Goal: Transaction & Acquisition: Purchase product/service

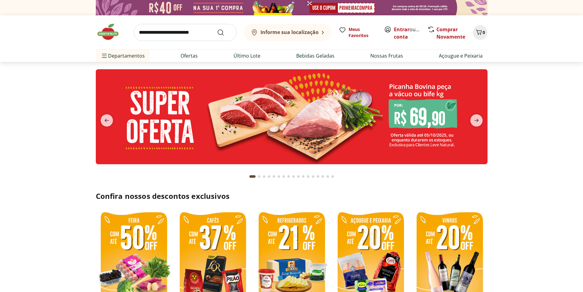
click at [200, 35] on input "search" at bounding box center [185, 32] width 103 height 17
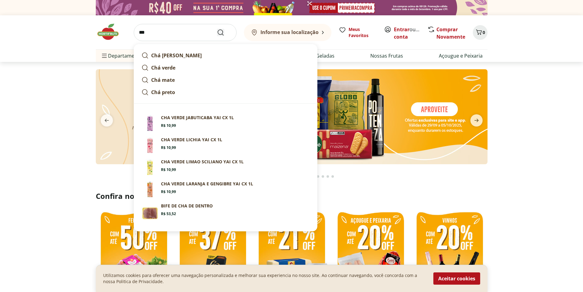
type input "***"
click at [226, 32] on button "Submit Search" at bounding box center [224, 32] width 15 height 7
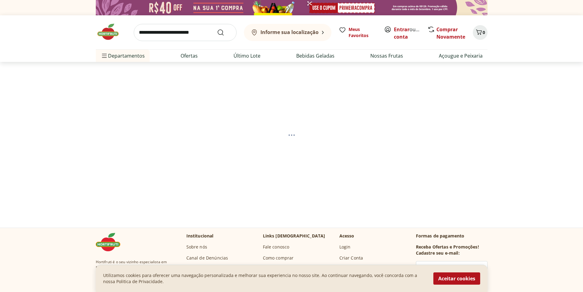
select select "**********"
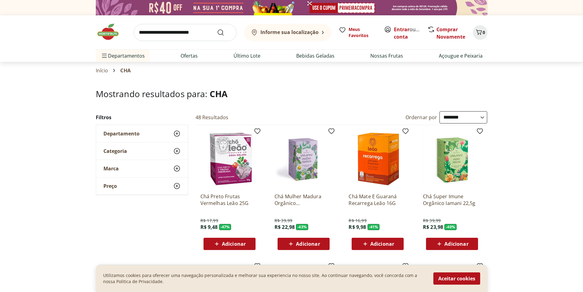
click at [232, 174] on img at bounding box center [230, 159] width 58 height 58
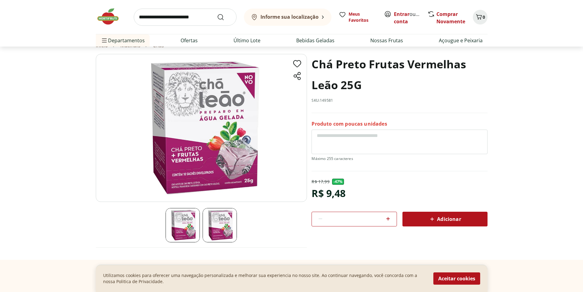
scroll to position [31, 0]
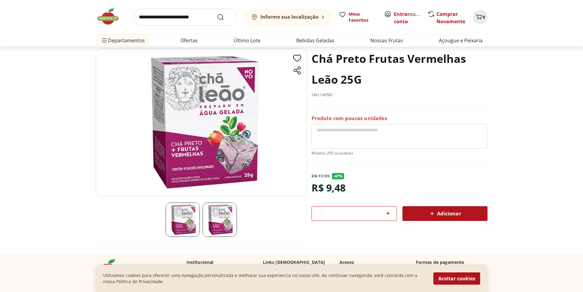
click at [219, 218] on img at bounding box center [220, 219] width 34 height 34
click at [192, 217] on img at bounding box center [183, 219] width 34 height 34
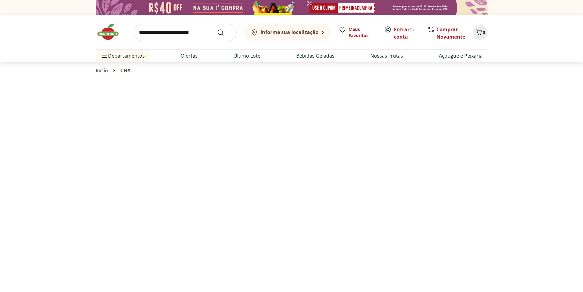
select select "**********"
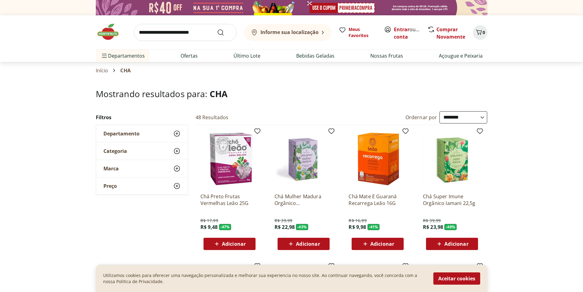
scroll to position [31, 0]
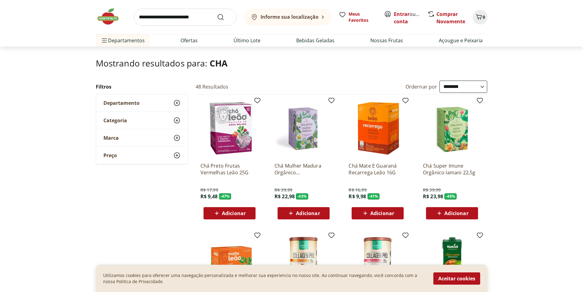
click at [382, 150] on img at bounding box center [378, 128] width 58 height 58
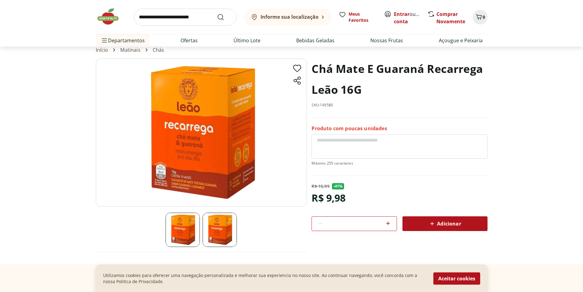
scroll to position [31, 0]
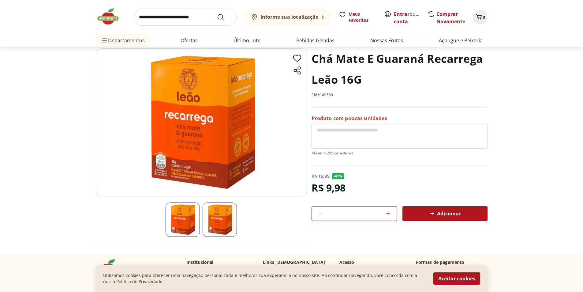
click at [207, 227] on img at bounding box center [220, 219] width 34 height 34
click at [219, 163] on img at bounding box center [201, 122] width 211 height 148
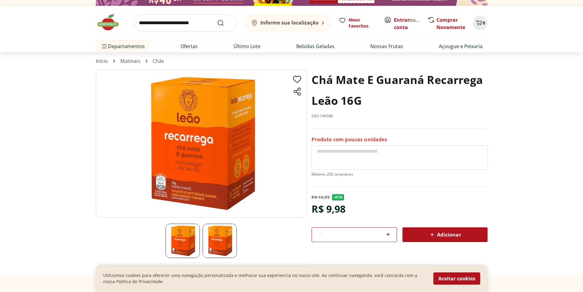
scroll to position [0, 0]
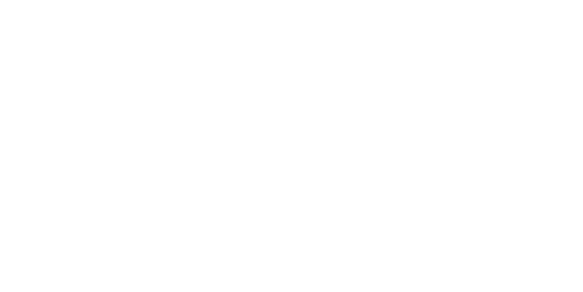
scroll to position [31, 0]
select select "**********"
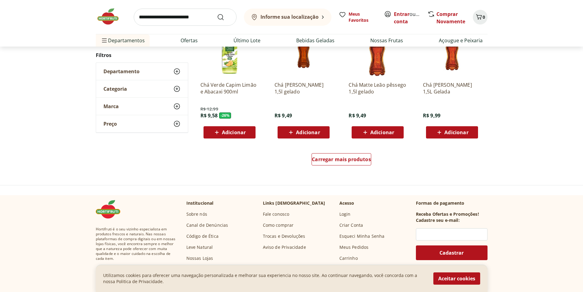
scroll to position [398, 0]
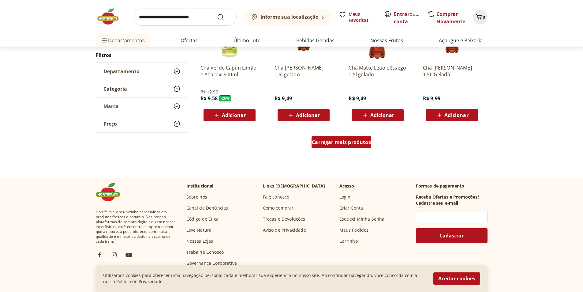
click at [332, 143] on span "Carregar mais produtos" at bounding box center [341, 142] width 59 height 5
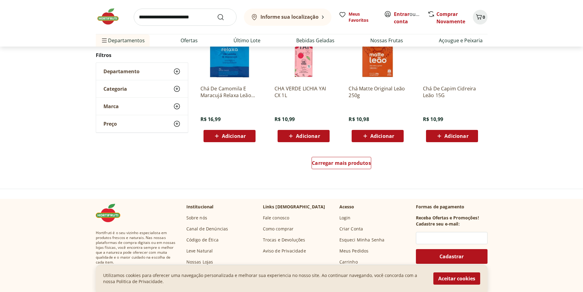
scroll to position [429, 0]
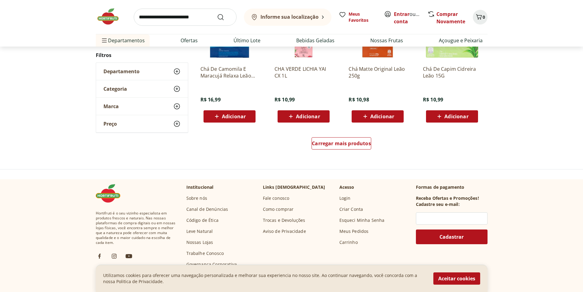
click at [312, 152] on div "Carregar mais produtos" at bounding box center [341, 144] width 297 height 29
click at [318, 147] on div "Carregar mais produtos" at bounding box center [342, 143] width 60 height 12
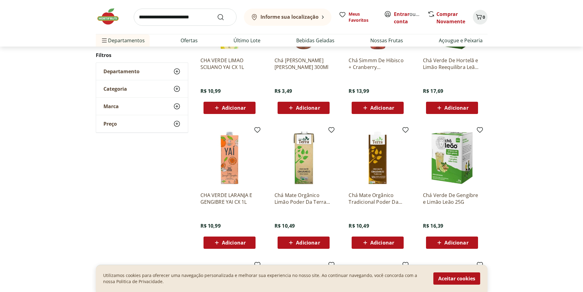
scroll to position [182, 0]
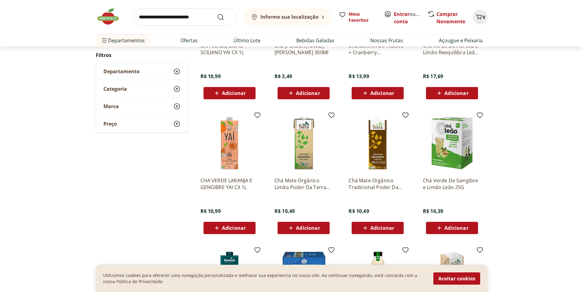
click at [452, 156] on img at bounding box center [452, 143] width 58 height 58
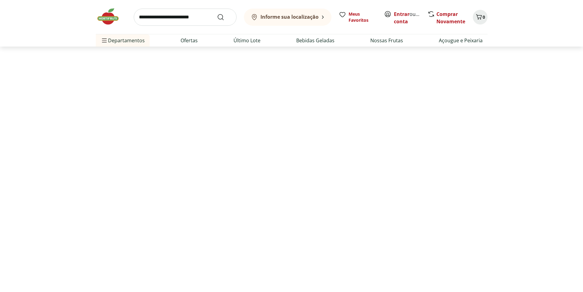
select select "**********"
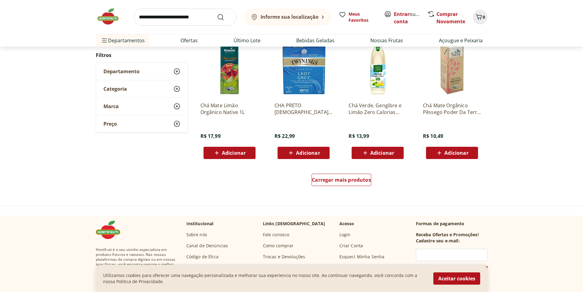
scroll to position [397, 0]
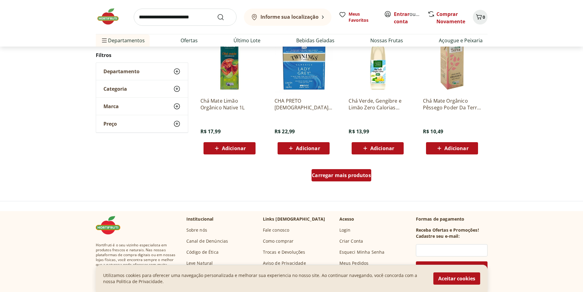
click at [352, 182] on link "Carregar mais produtos" at bounding box center [342, 176] width 60 height 15
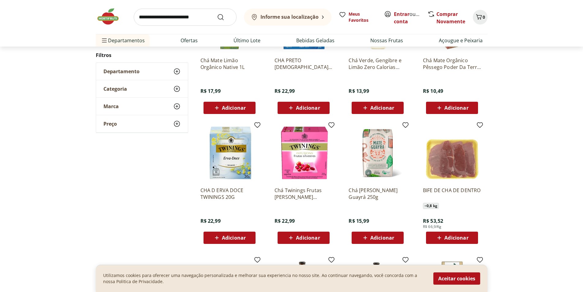
scroll to position [458, 0]
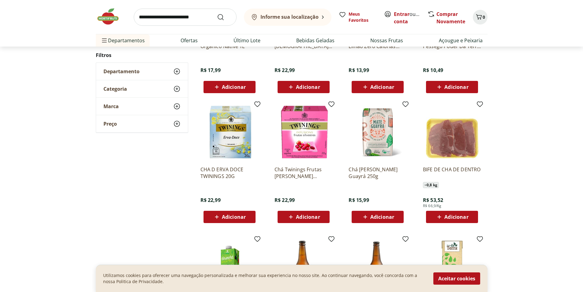
click at [295, 138] on img at bounding box center [304, 132] width 58 height 58
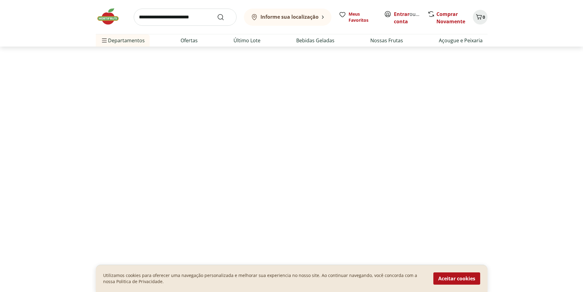
select select "**********"
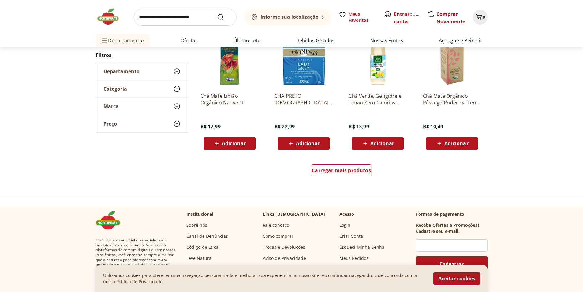
scroll to position [672, 0]
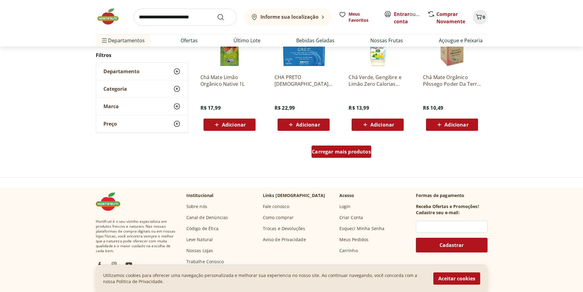
click at [340, 156] on div "Carregar mais produtos" at bounding box center [342, 151] width 60 height 12
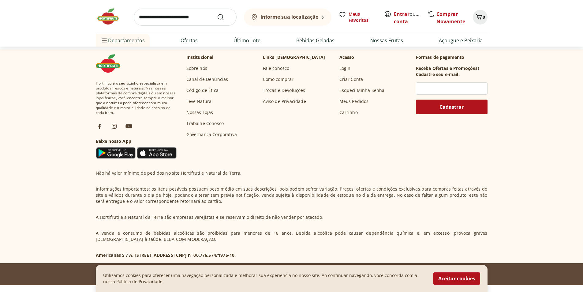
scroll to position [799, 0]
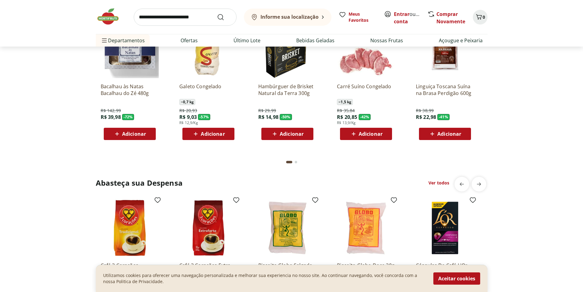
scroll to position [857, 0]
